Goal: Transaction & Acquisition: Purchase product/service

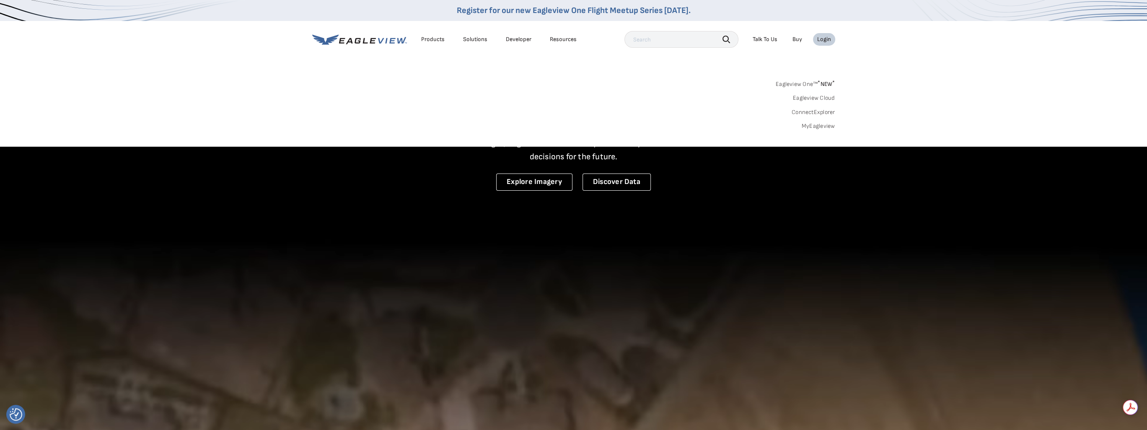
click at [821, 128] on link "MyEagleview" at bounding box center [819, 126] width 34 height 8
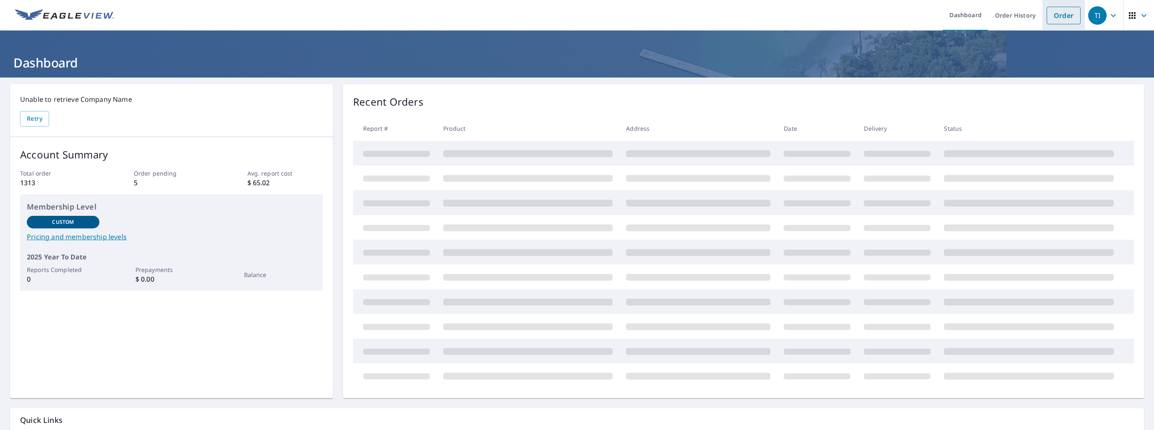
click at [1052, 14] on link "Order" at bounding box center [1063, 16] width 34 height 18
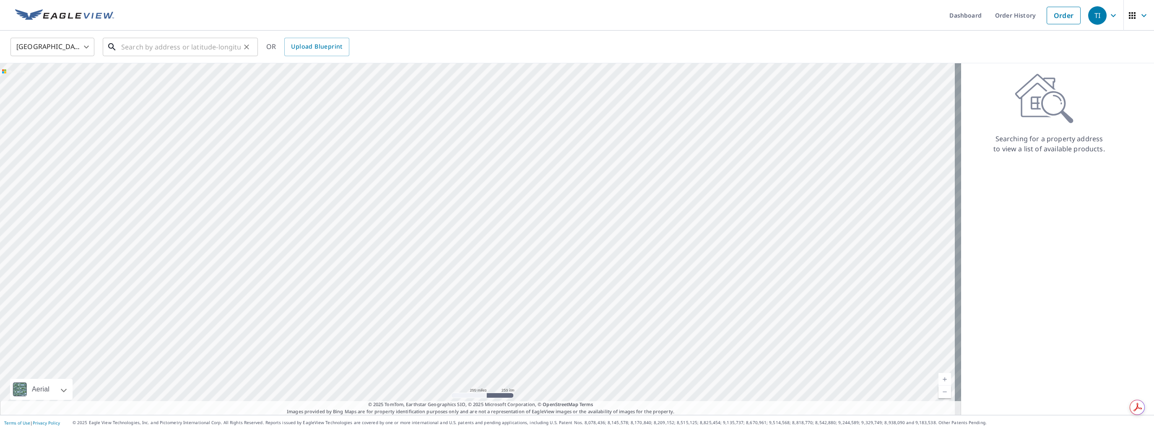
click at [140, 49] on input "text" at bounding box center [180, 46] width 119 height 23
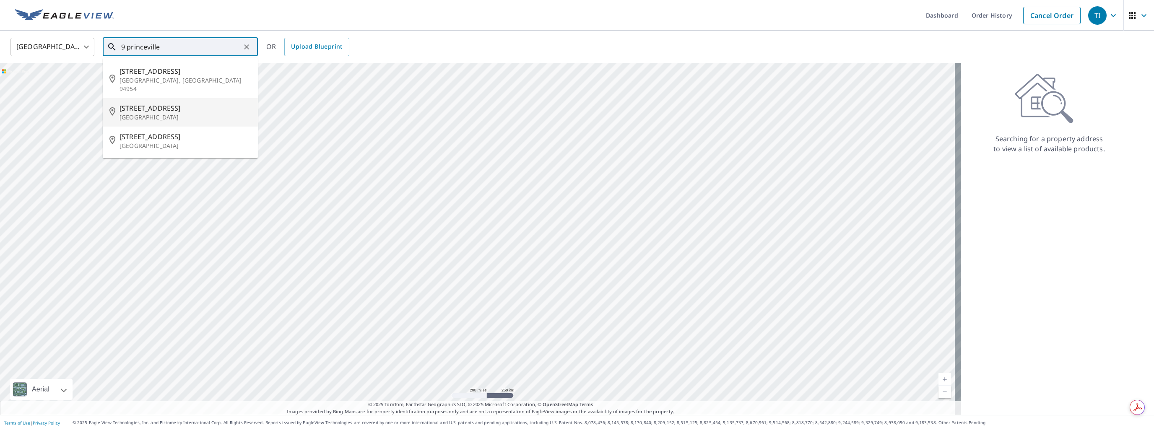
click at [148, 103] on span "9 Princeville Ln" at bounding box center [185, 108] width 132 height 10
type input "9 Princeville Ln Pinehurst, NC 28374"
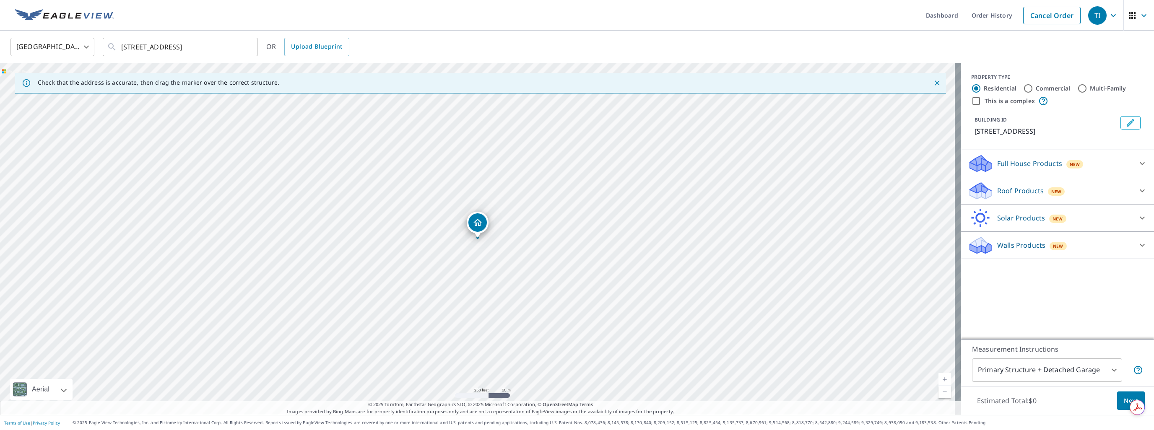
click at [1012, 188] on p "Roof Products" at bounding box center [1020, 191] width 47 height 10
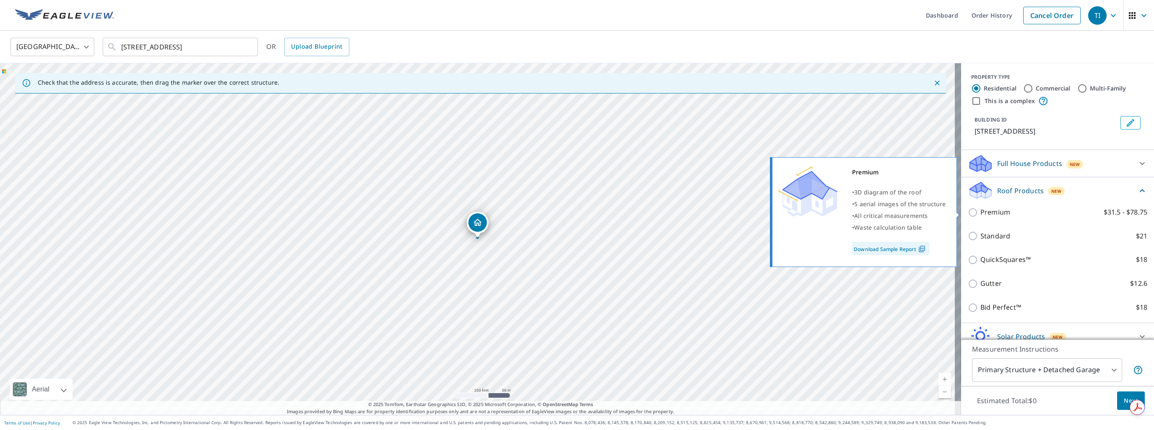
click at [986, 213] on p "Premium" at bounding box center [995, 212] width 30 height 10
click at [980, 213] on input "Premium $31.5 - $78.75" at bounding box center [974, 213] width 13 height 10
checkbox input "true"
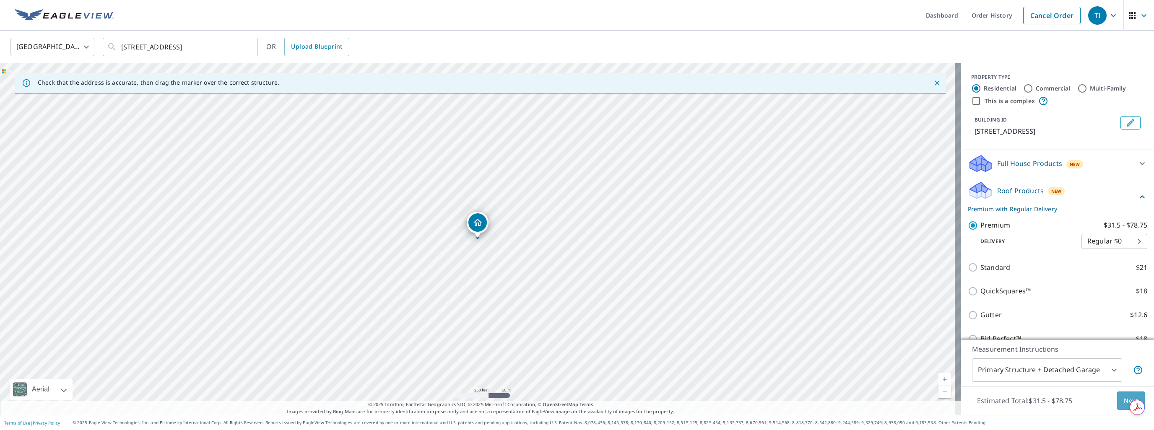
click at [1124, 404] on span "Next" at bounding box center [1131, 401] width 14 height 10
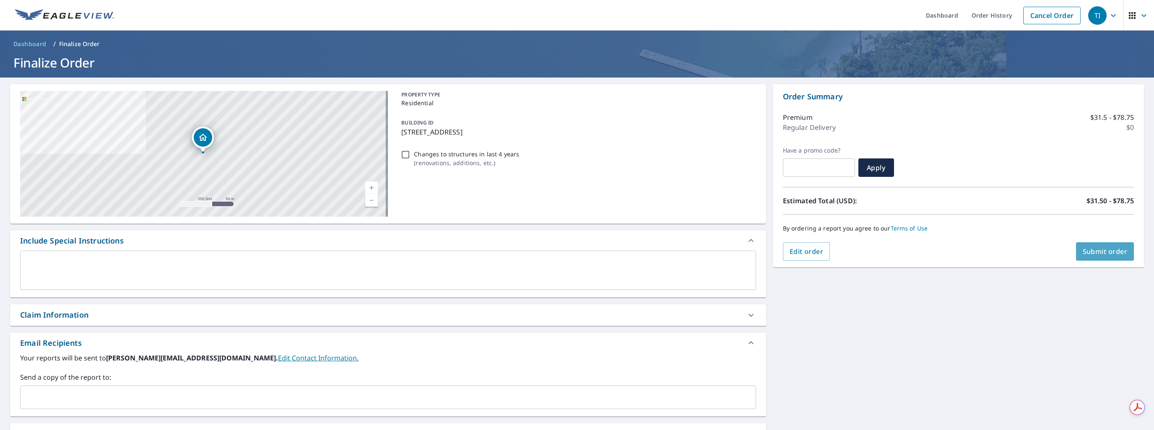
click at [1096, 248] on span "Submit order" at bounding box center [1105, 251] width 45 height 9
